Goal: Transaction & Acquisition: Purchase product/service

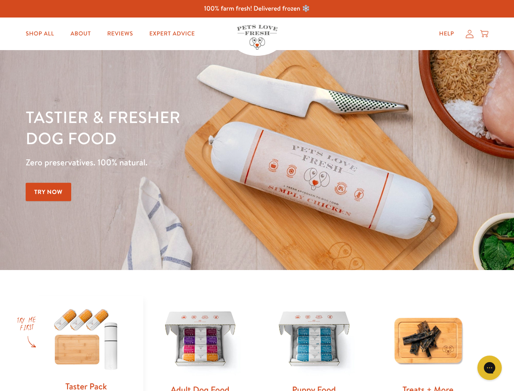
click at [257, 195] on div "Tastier & fresher dog food Zero preservatives. 100% natural. Try Now" at bounding box center [180, 159] width 308 height 107
click at [490, 368] on icon "Gorgias live chat" at bounding box center [490, 367] width 8 height 8
